Goal: Task Accomplishment & Management: Use online tool/utility

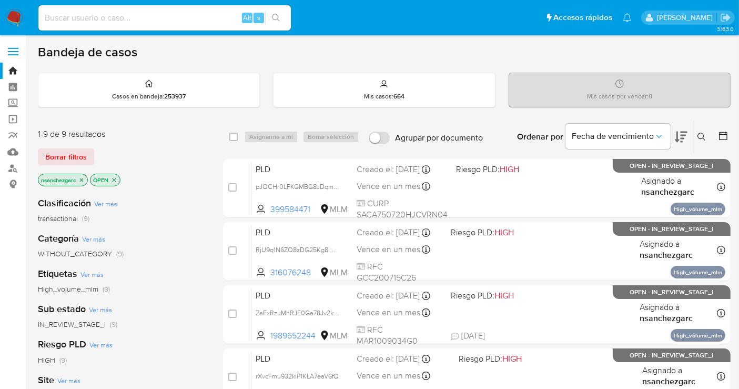
click at [84, 178] on icon "close-filter" at bounding box center [82, 180] width 4 height 4
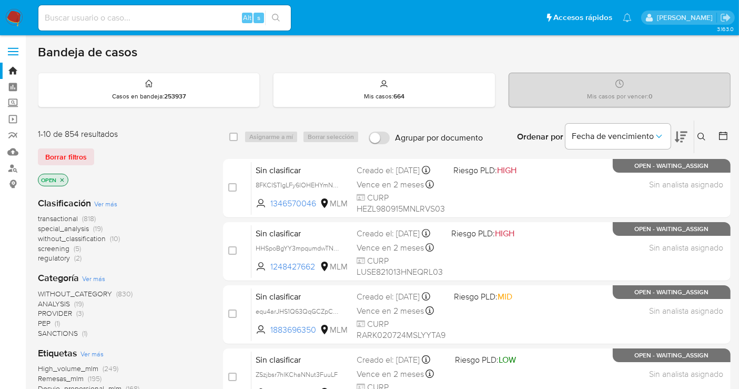
click at [88, 238] on span "without_classification" at bounding box center [72, 238] width 68 height 11
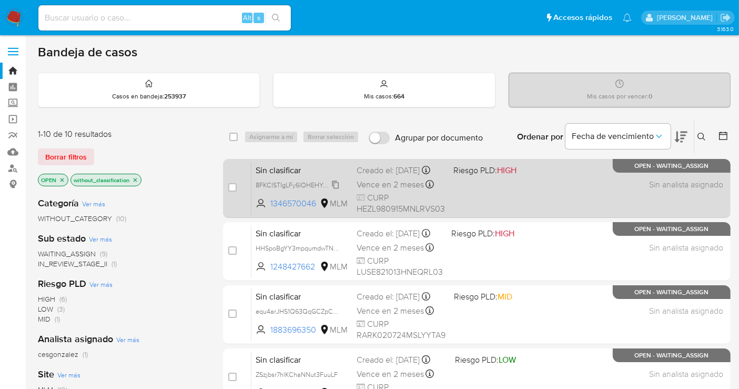
click at [337, 190] on span "8FKCISTIgLFy6lOHEHYmNo0z" at bounding box center [300, 184] width 88 height 12
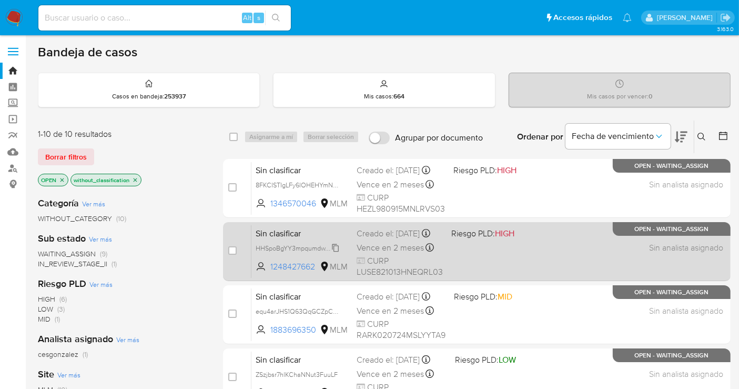
click at [332, 253] on span "HHSpoBgYY3mpqumdwTNp7clR" at bounding box center [303, 247] width 94 height 12
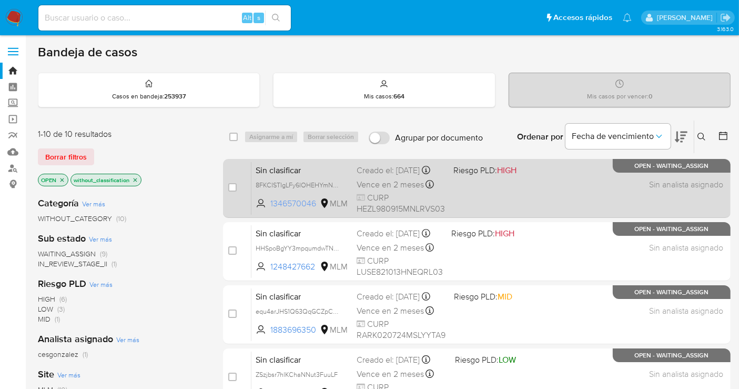
drag, startPoint x: 319, startPoint y: 208, endPoint x: 267, endPoint y: 212, distance: 52.2
click at [267, 209] on span "1346570046 MLM" at bounding box center [302, 204] width 93 height 12
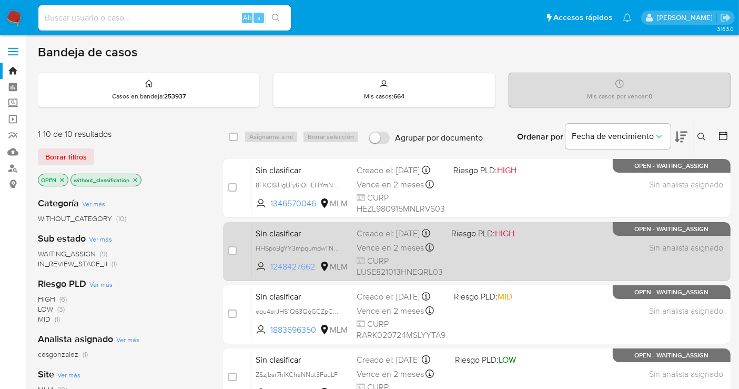
drag, startPoint x: 317, startPoint y: 273, endPoint x: 269, endPoint y: 277, distance: 48.0
click at [269, 272] on span "1248427662 MLM" at bounding box center [302, 267] width 93 height 12
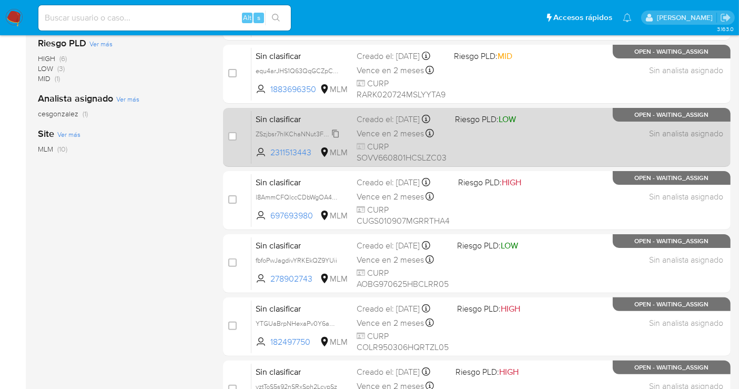
scroll to position [127, 0]
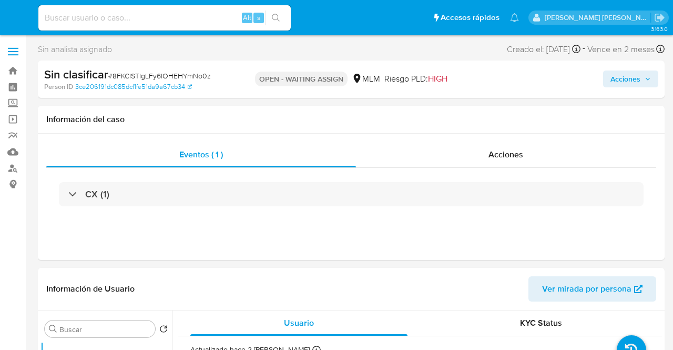
select select "10"
